Goal: Task Accomplishment & Management: Use online tool/utility

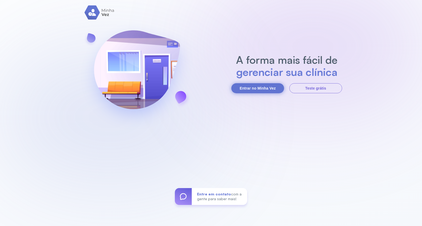
click at [262, 86] on button "Entrar no Minha Vez" at bounding box center [257, 88] width 53 height 10
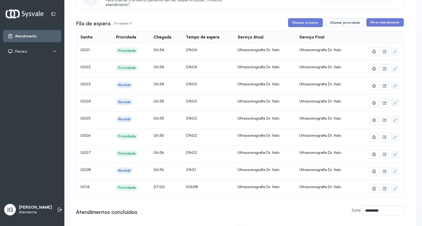
scroll to position [59, 0]
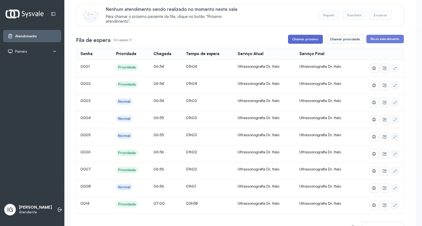
click at [299, 40] on button "Chamar próximo" at bounding box center [305, 39] width 35 height 9
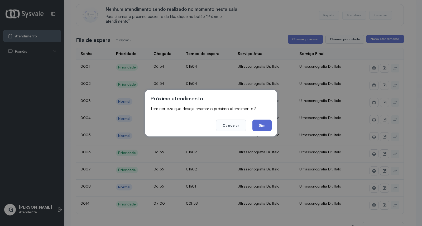
click at [261, 126] on button "Sim" at bounding box center [261, 126] width 19 height 12
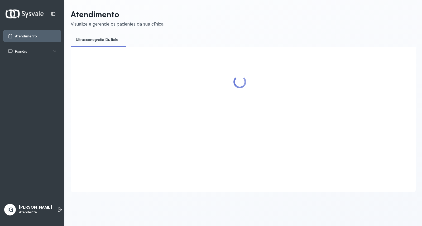
scroll to position [0, 0]
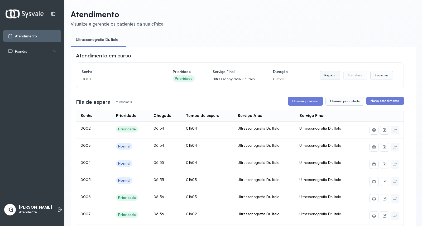
click at [327, 77] on button "Repetir" at bounding box center [330, 75] width 20 height 9
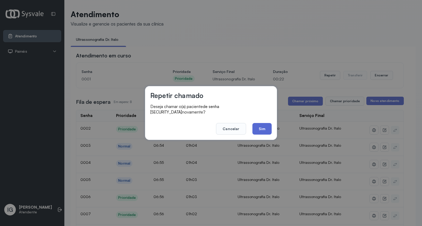
click at [266, 130] on button "Sim" at bounding box center [261, 129] width 19 height 12
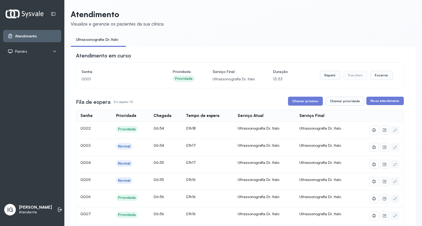
click at [266, 130] on div "Ultrassonografia Dr. Italo" at bounding box center [263, 128] width 53 height 5
click at [305, 101] on button "Chamar próximo" at bounding box center [305, 101] width 35 height 9
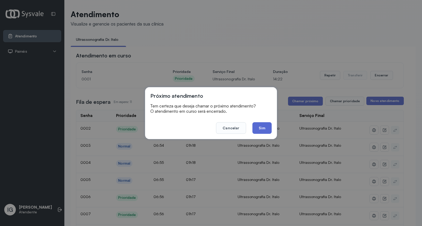
click at [259, 132] on button "Sim" at bounding box center [261, 128] width 19 height 12
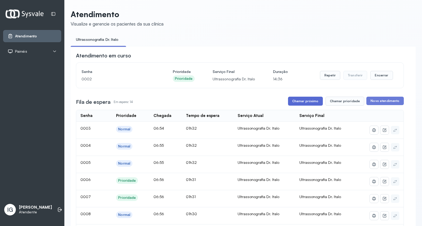
click at [312, 104] on button "Chamar próximo" at bounding box center [305, 101] width 35 height 9
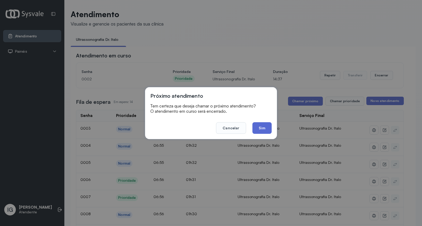
click at [258, 131] on button "Sim" at bounding box center [261, 128] width 19 height 12
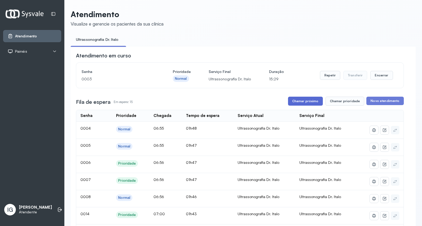
click at [309, 104] on button "Chamar próximo" at bounding box center [305, 101] width 35 height 9
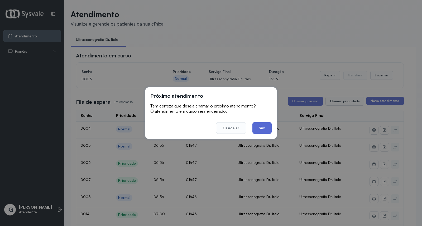
click at [259, 129] on button "Sim" at bounding box center [261, 128] width 19 height 12
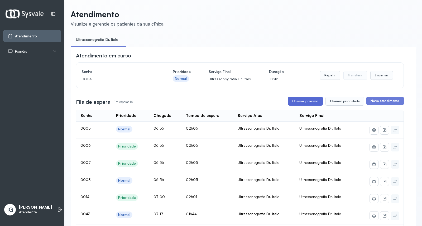
click at [306, 102] on button "Chamar próximo" at bounding box center [305, 101] width 35 height 9
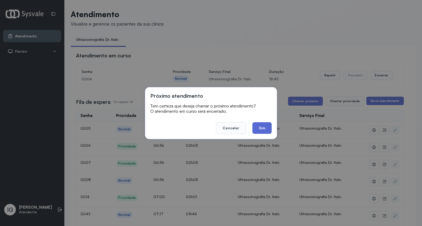
click at [265, 126] on button "Sim" at bounding box center [261, 128] width 19 height 12
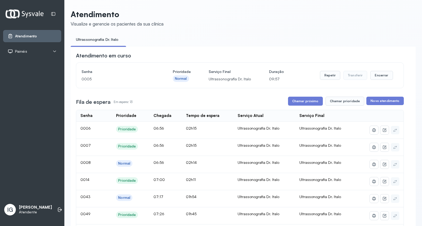
click at [339, 171] on td "Ultrassonografia Dr. Italo" at bounding box center [326, 164] width 62 height 17
click at [294, 102] on button "Chamar próximo" at bounding box center [305, 101] width 35 height 9
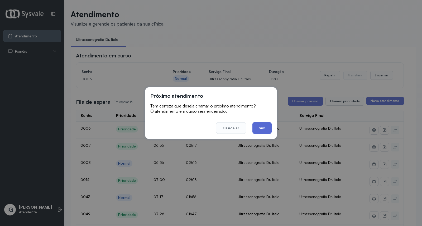
click at [262, 125] on button "Sim" at bounding box center [261, 128] width 19 height 12
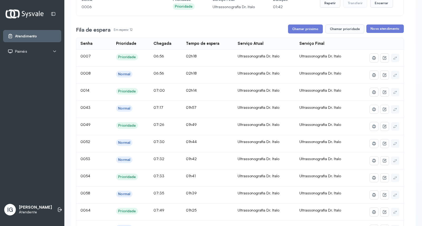
scroll to position [59, 0]
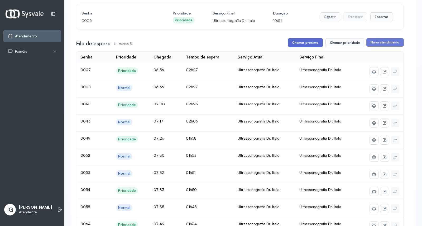
click at [305, 47] on button "Chamar próximo" at bounding box center [305, 42] width 35 height 9
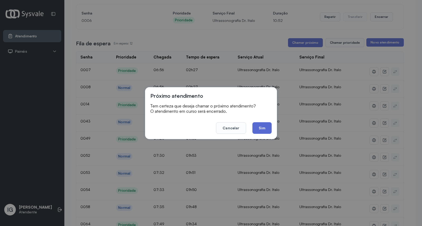
click at [262, 132] on button "Sim" at bounding box center [261, 128] width 19 height 12
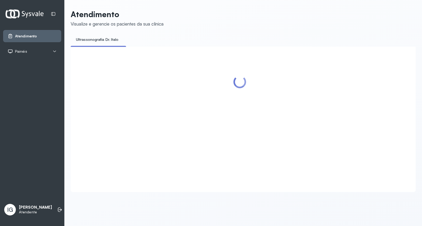
scroll to position [0, 0]
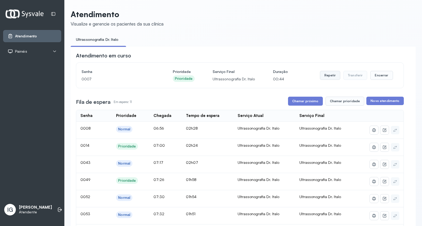
click at [331, 75] on button "Repetir" at bounding box center [330, 75] width 20 height 9
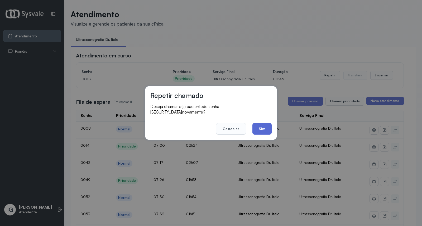
click at [256, 127] on button "Sim" at bounding box center [261, 129] width 19 height 12
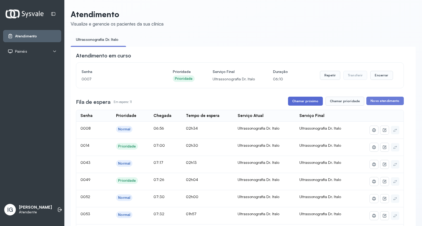
click at [298, 101] on button "Chamar próximo" at bounding box center [305, 101] width 35 height 9
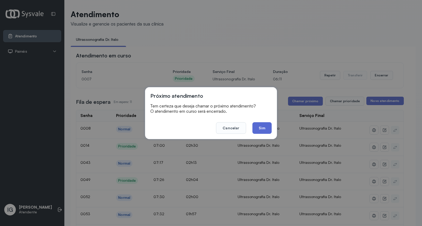
click at [264, 127] on button "Sim" at bounding box center [261, 128] width 19 height 12
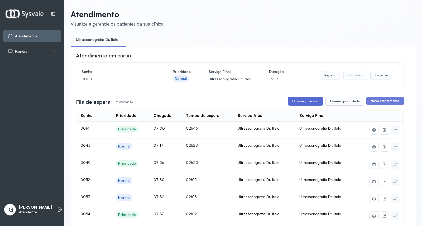
click at [301, 106] on button "Chamar próximo" at bounding box center [305, 101] width 35 height 9
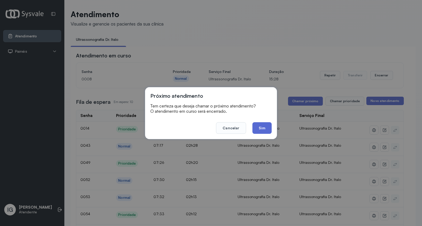
click at [263, 130] on button "Sim" at bounding box center [261, 128] width 19 height 12
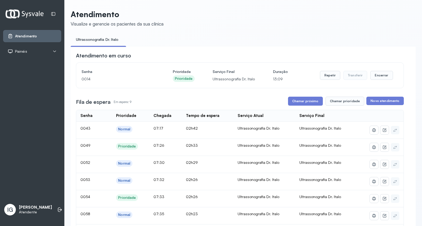
click at [263, 130] on div "Ultrassonografia Dr. Italo" at bounding box center [263, 128] width 53 height 5
click at [306, 100] on button "Chamar próximo" at bounding box center [305, 101] width 35 height 9
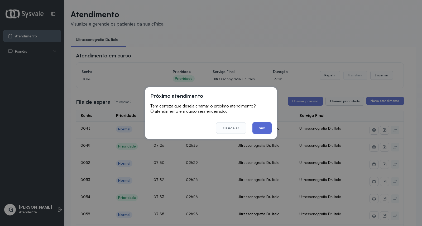
click at [261, 130] on button "Sim" at bounding box center [261, 128] width 19 height 12
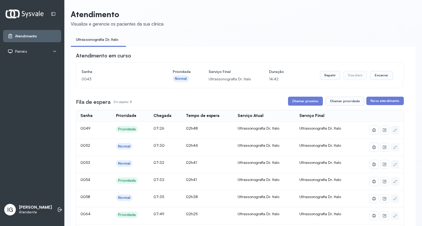
click at [259, 129] on div "Ultrassonografia Dr. Italo" at bounding box center [263, 128] width 53 height 5
click at [290, 102] on button "Chamar próximo" at bounding box center [305, 101] width 35 height 9
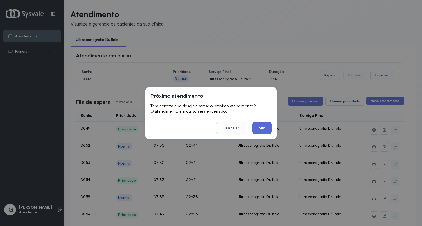
click at [261, 130] on button "Sim" at bounding box center [261, 128] width 19 height 12
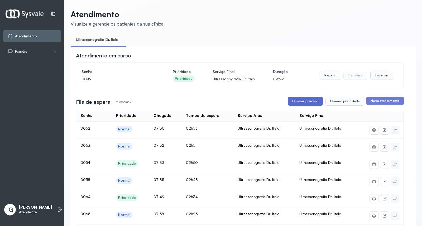
click at [297, 104] on button "Chamar próximo" at bounding box center [305, 101] width 35 height 9
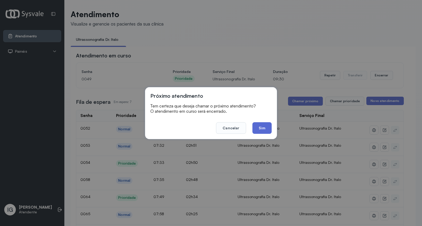
click at [259, 129] on button "Sim" at bounding box center [261, 128] width 19 height 12
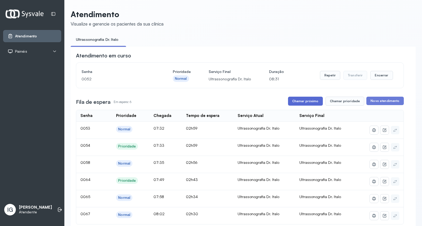
click at [292, 102] on button "Chamar próximo" at bounding box center [305, 101] width 35 height 9
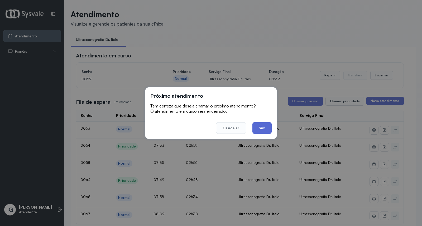
click at [264, 128] on button "Sim" at bounding box center [261, 128] width 19 height 12
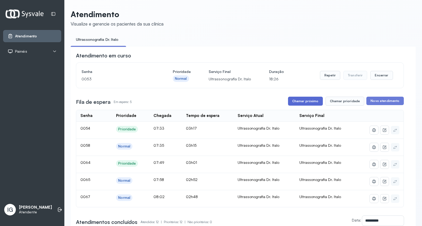
click at [302, 103] on button "Chamar próximo" at bounding box center [305, 101] width 35 height 9
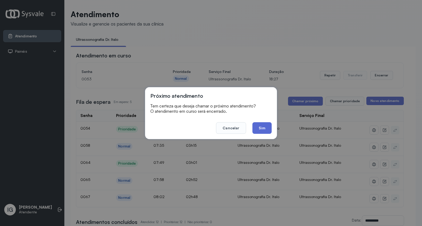
click at [266, 130] on button "Sim" at bounding box center [261, 128] width 19 height 12
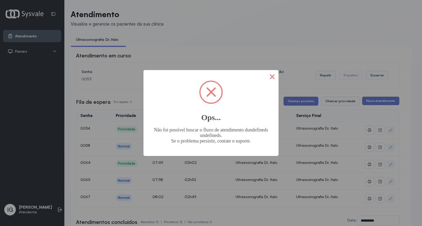
click at [271, 77] on button "×" at bounding box center [272, 76] width 13 height 13
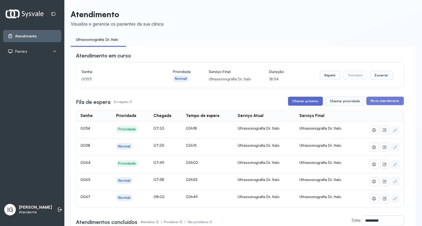
click at [305, 103] on button "Chamar próximo" at bounding box center [305, 101] width 35 height 9
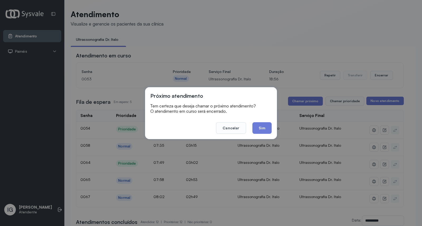
click at [262, 127] on button "Sim" at bounding box center [261, 128] width 19 height 12
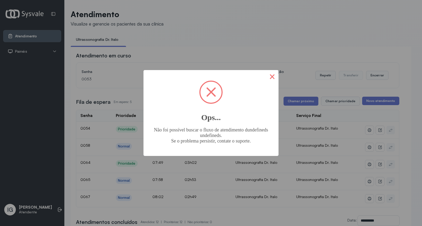
click at [274, 76] on button "×" at bounding box center [272, 76] width 13 height 13
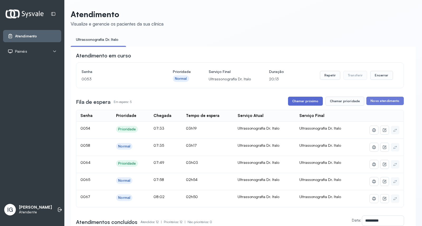
click at [299, 103] on button "Chamar próximo" at bounding box center [305, 101] width 35 height 9
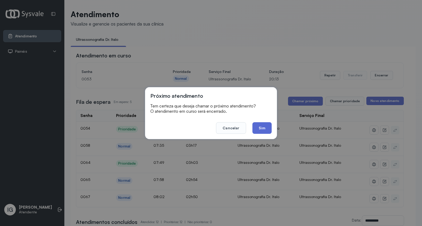
click at [260, 125] on button "Sim" at bounding box center [261, 128] width 19 height 12
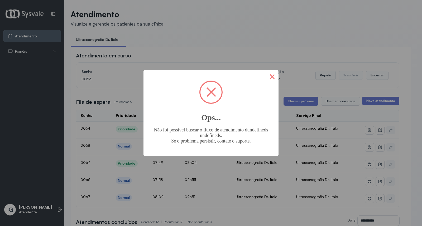
click at [272, 79] on button "×" at bounding box center [272, 76] width 13 height 13
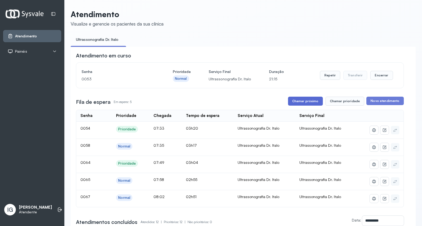
click at [301, 104] on button "Chamar próximo" at bounding box center [305, 101] width 35 height 9
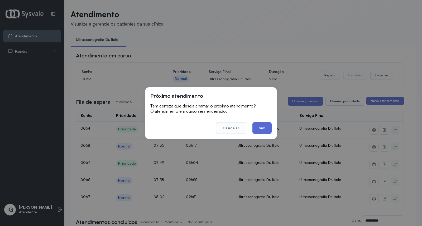
click at [256, 129] on button "Sim" at bounding box center [261, 128] width 19 height 12
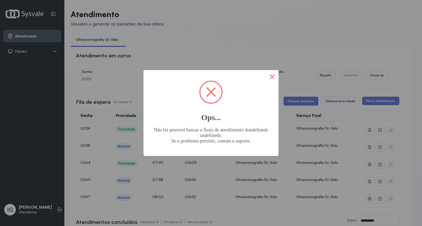
click at [273, 78] on button "×" at bounding box center [272, 76] width 13 height 13
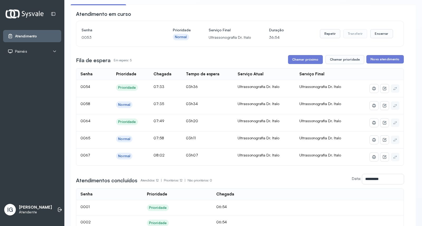
scroll to position [29, 0]
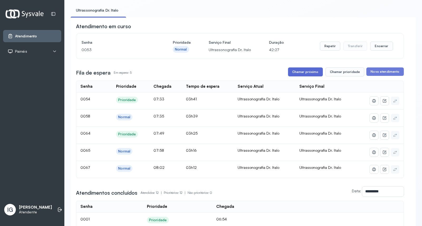
click at [301, 71] on button "Chamar próximo" at bounding box center [305, 71] width 35 height 9
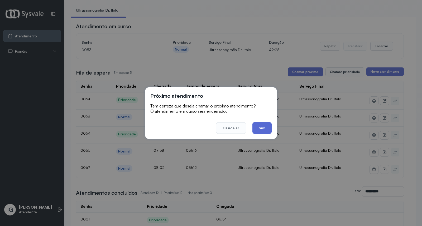
click at [260, 133] on button "Sim" at bounding box center [261, 128] width 19 height 12
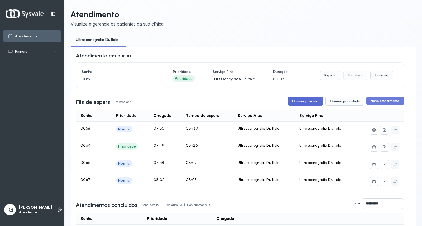
click at [318, 102] on button "Chamar próximo" at bounding box center [305, 101] width 35 height 9
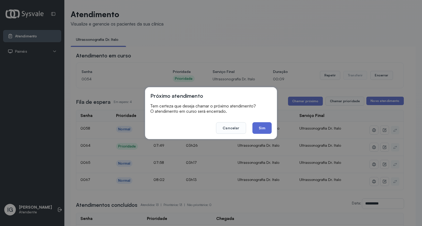
click at [264, 130] on button "Sim" at bounding box center [261, 128] width 19 height 12
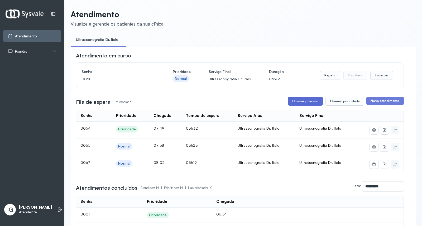
click at [298, 104] on button "Chamar próximo" at bounding box center [305, 101] width 35 height 9
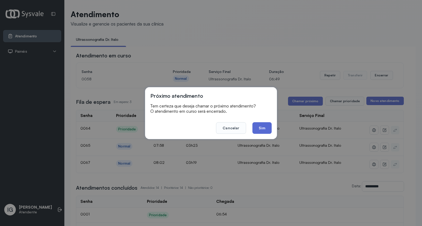
click at [257, 130] on button "Sim" at bounding box center [261, 128] width 19 height 12
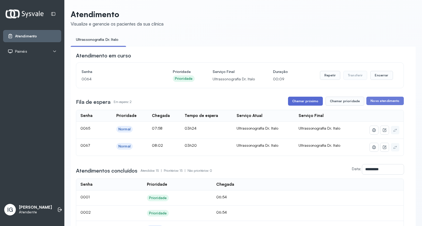
click at [298, 105] on button "Chamar próximo" at bounding box center [305, 101] width 35 height 9
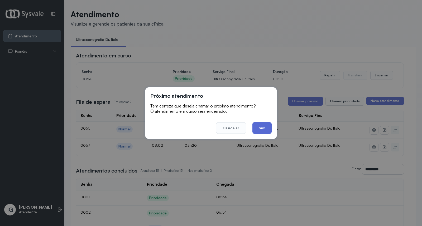
click at [267, 133] on button "Sim" at bounding box center [261, 128] width 19 height 12
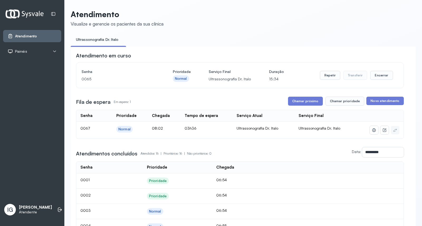
click at [267, 133] on td "Ultrassonografia Dr. Italo" at bounding box center [263, 130] width 62 height 17
click at [300, 101] on button "Chamar próximo" at bounding box center [305, 101] width 35 height 9
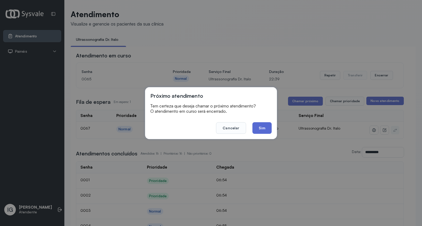
click at [268, 128] on button "Sim" at bounding box center [261, 128] width 19 height 12
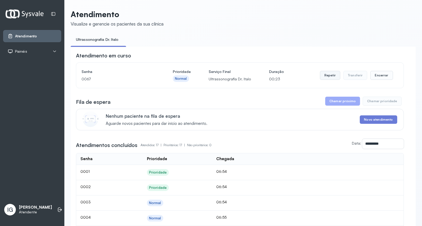
click at [324, 73] on button "Repetir" at bounding box center [330, 75] width 20 height 9
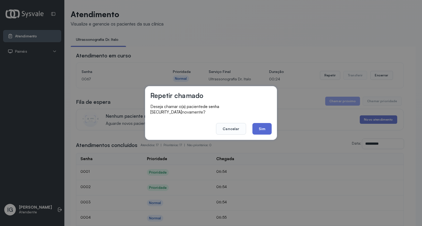
click at [264, 127] on button "Sim" at bounding box center [261, 129] width 19 height 12
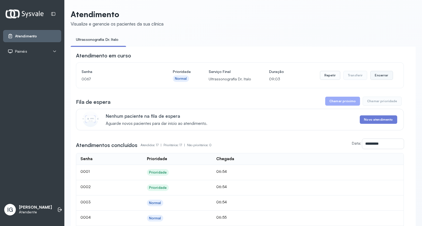
click at [376, 74] on button "Encerrar" at bounding box center [381, 75] width 22 height 9
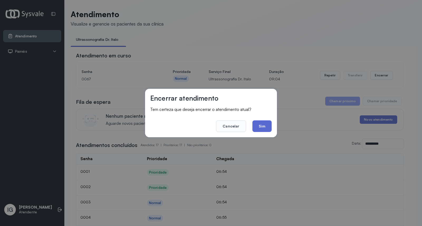
click at [268, 127] on button "Sim" at bounding box center [261, 126] width 19 height 12
